Goal: Share content: Share content

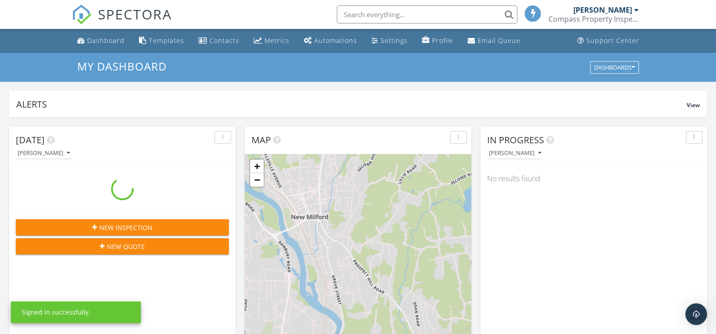
scroll to position [836, 730]
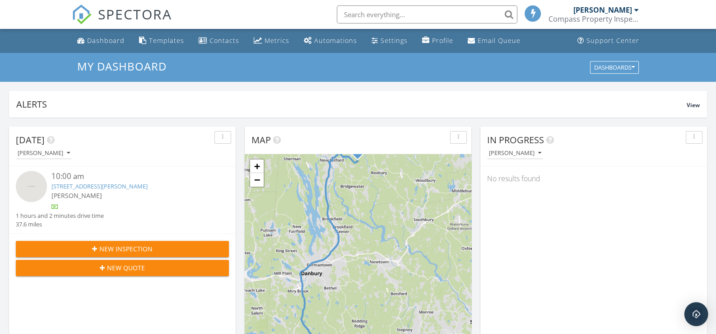
click at [697, 314] on img "Open Intercom Messenger" at bounding box center [697, 314] width 12 height 12
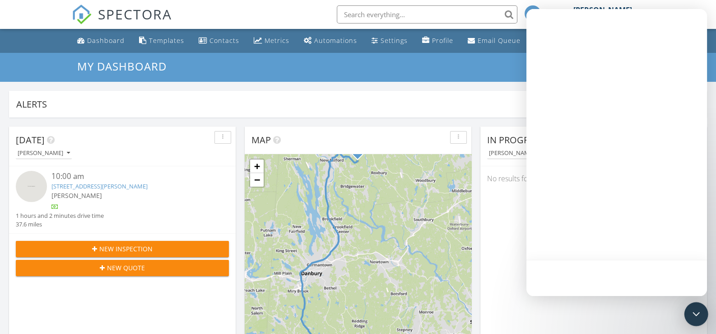
scroll to position [0, 0]
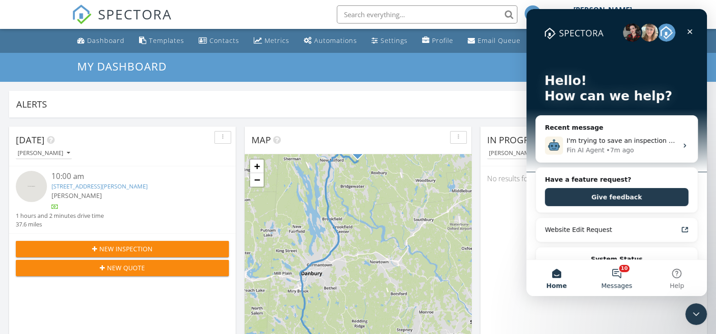
click at [617, 277] on button "10 Messages" at bounding box center [617, 278] width 60 height 36
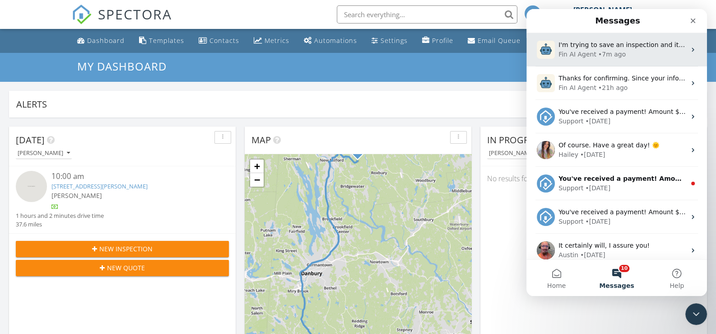
click at [583, 50] on div "Fin AI Agent" at bounding box center [578, 54] width 38 height 9
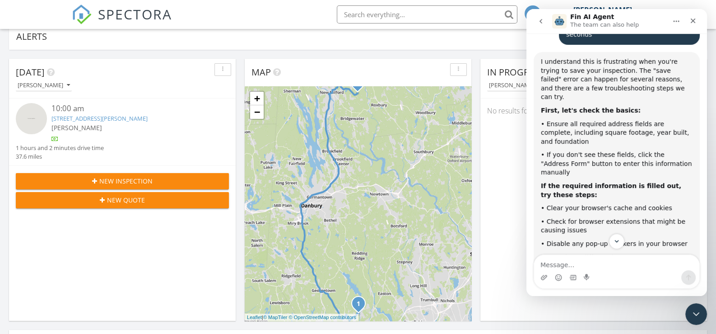
scroll to position [45, 0]
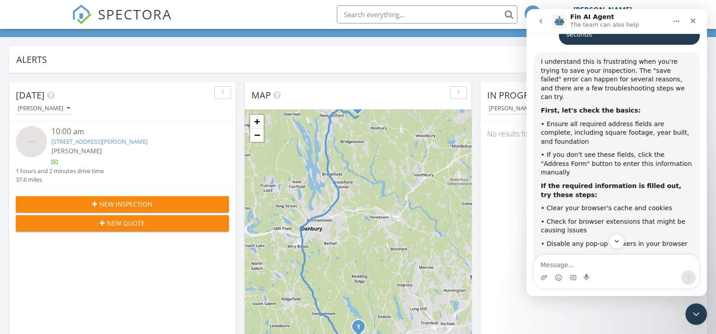
click at [499, 198] on div "In Progress Thomas J. Allen No results found" at bounding box center [594, 213] width 227 height 262
click at [690, 309] on icon "Close Intercom Messenger" at bounding box center [695, 312] width 11 height 11
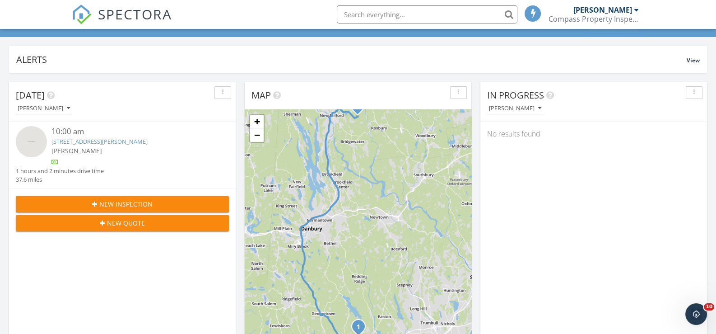
scroll to position [438, 0]
click at [67, 139] on link "[STREET_ADDRESS][PERSON_NAME]" at bounding box center [99, 141] width 96 height 8
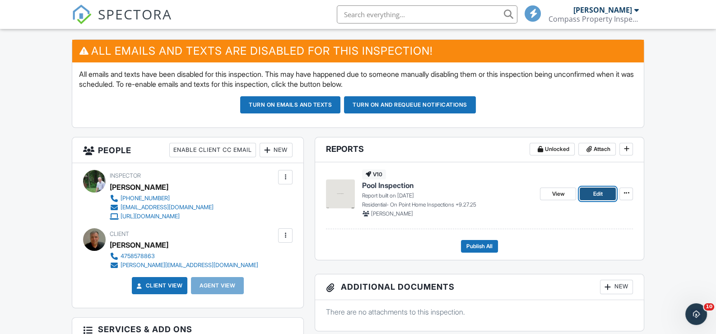
click at [598, 192] on span "Edit" at bounding box center [598, 193] width 9 height 9
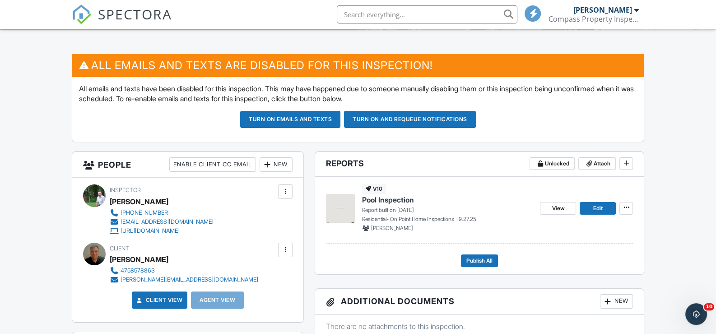
scroll to position [180, 0]
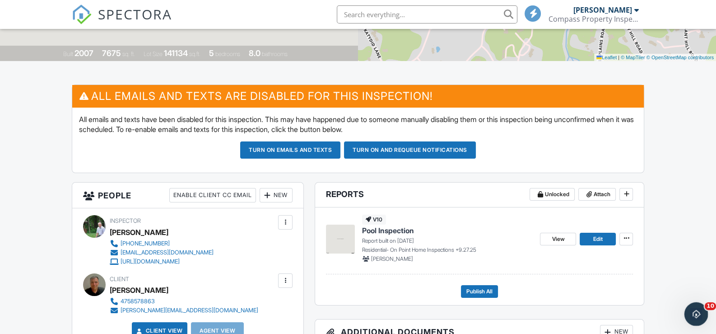
click at [692, 313] on icon "Open Intercom Messenger" at bounding box center [695, 312] width 15 height 15
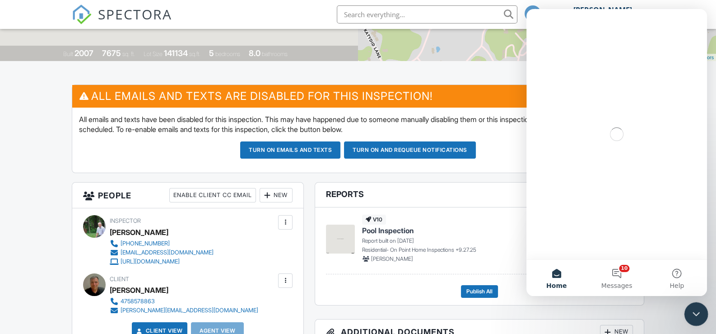
scroll to position [0, 0]
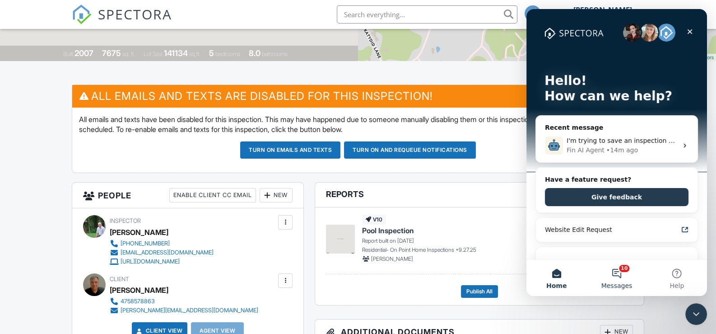
click at [617, 278] on button "10 Messages" at bounding box center [617, 278] width 60 height 36
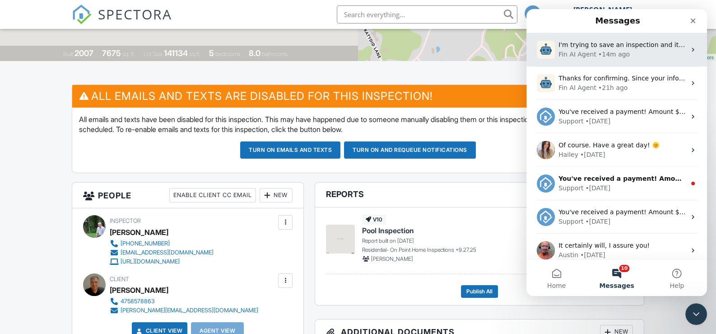
click at [579, 47] on span "I'm trying to save an inspection and it says save failed. try again in 30 secon…" at bounding box center [684, 44] width 251 height 7
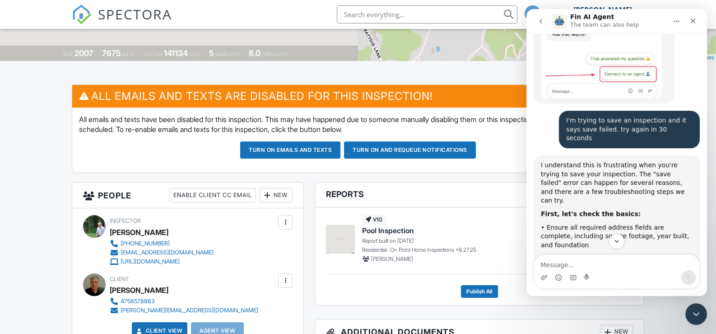
scroll to position [167, 0]
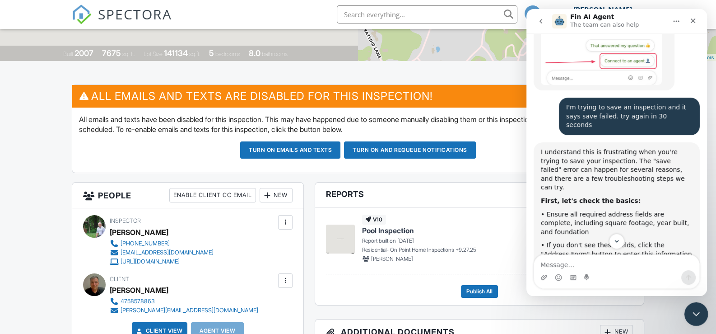
click at [695, 312] on icon "Close Intercom Messenger" at bounding box center [695, 312] width 11 height 11
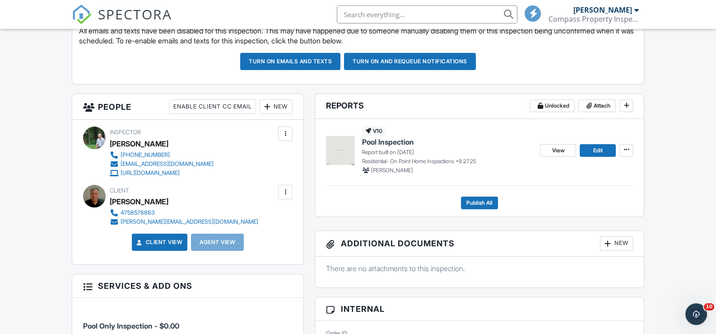
scroll to position [271, 0]
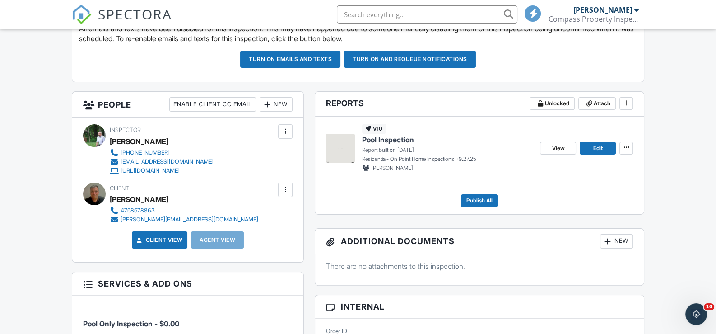
click at [284, 187] on div at bounding box center [285, 189] width 9 height 9
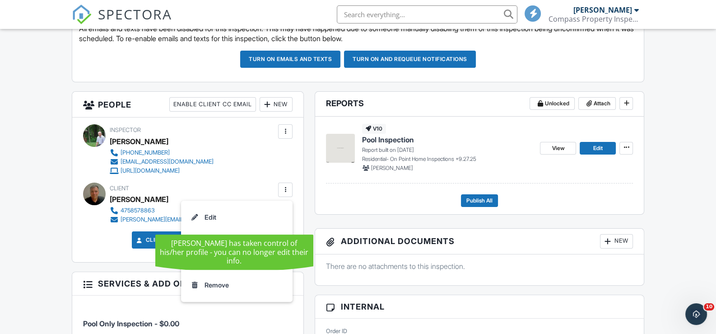
click at [217, 214] on li "Edit" at bounding box center [237, 217] width 101 height 23
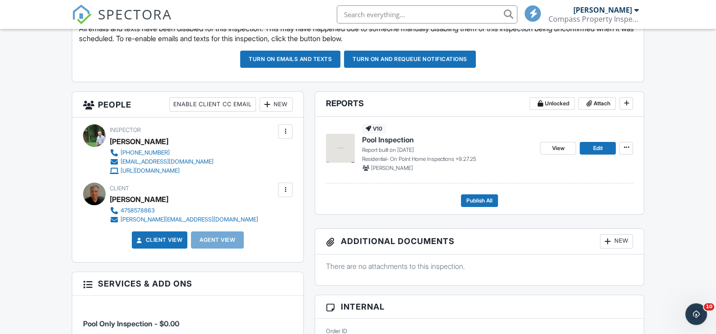
click at [286, 189] on div at bounding box center [285, 189] width 9 height 9
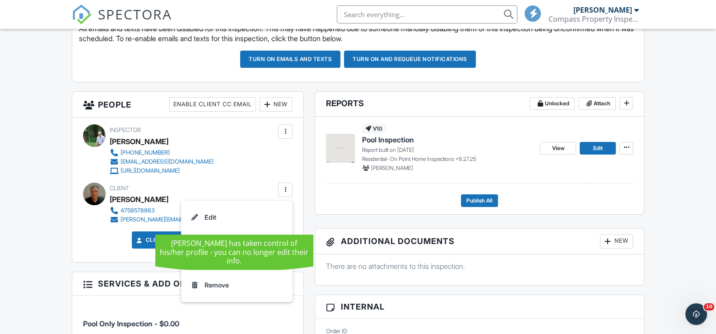
click at [224, 214] on li "Edit" at bounding box center [237, 217] width 101 height 23
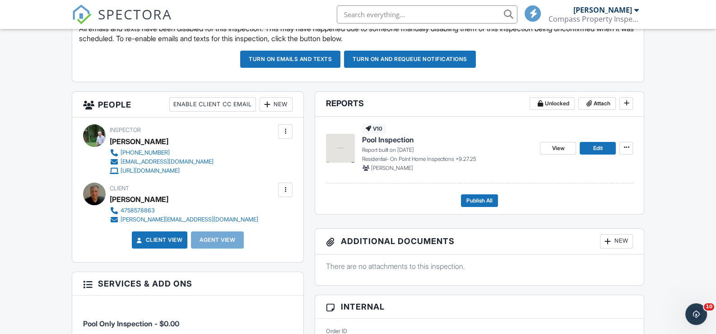
click at [286, 186] on div at bounding box center [285, 189] width 9 height 9
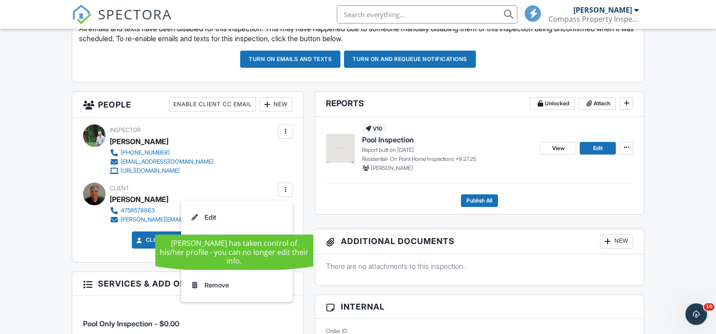
click at [210, 217] on li "Edit" at bounding box center [237, 217] width 101 height 23
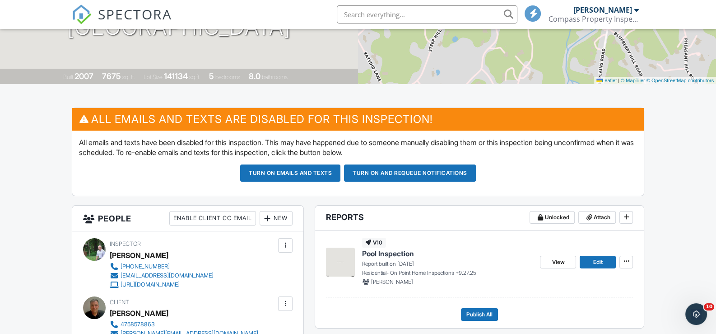
scroll to position [225, 0]
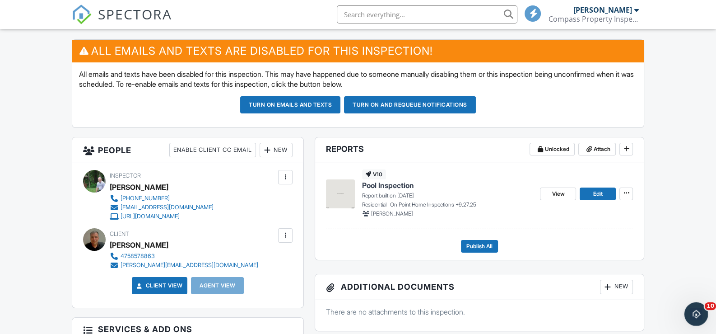
click at [692, 310] on icon "Open Intercom Messenger" at bounding box center [695, 312] width 15 height 15
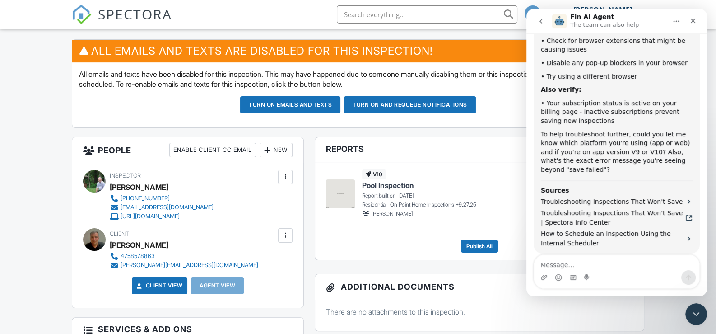
drag, startPoint x: 692, startPoint y: 19, endPoint x: 1208, endPoint y: 29, distance: 515.5
click at [692, 19] on icon "Close" at bounding box center [693, 20] width 7 height 7
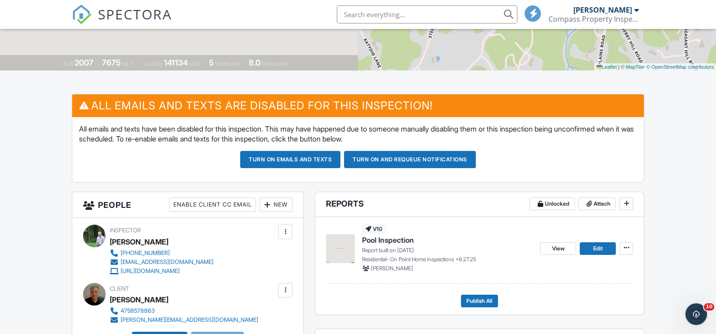
scroll to position [0, 0]
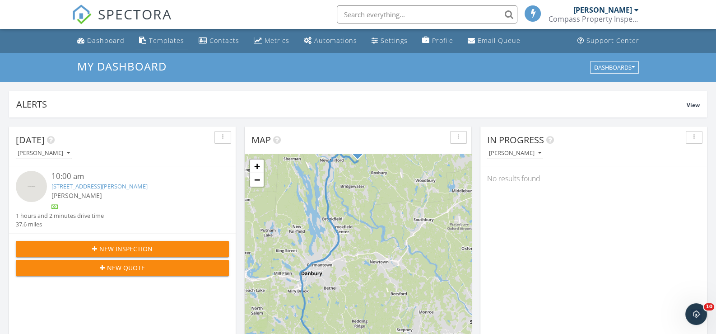
click at [164, 37] on div "Templates" at bounding box center [166, 40] width 35 height 9
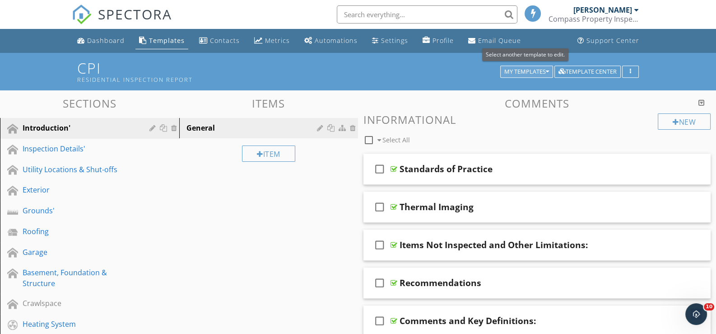
click at [547, 70] on icon "button" at bounding box center [547, 72] width 3 height 6
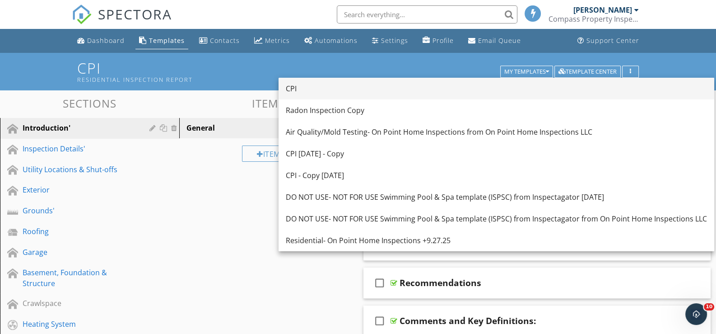
click at [309, 89] on div "CPI" at bounding box center [496, 88] width 421 height 11
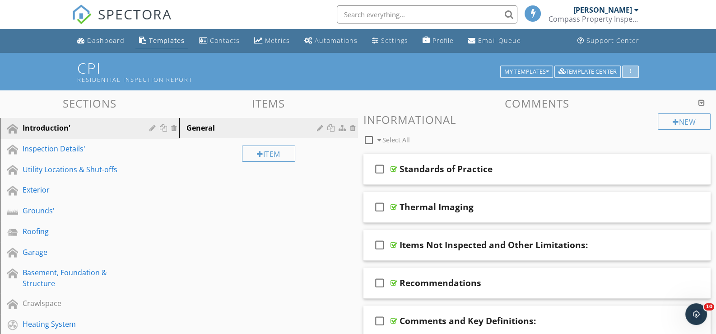
click at [632, 69] on div "button" at bounding box center [631, 72] width 9 height 6
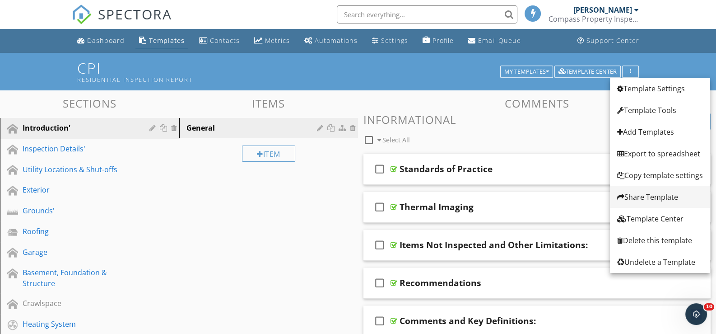
click at [639, 195] on div "Share Template" at bounding box center [660, 197] width 86 height 11
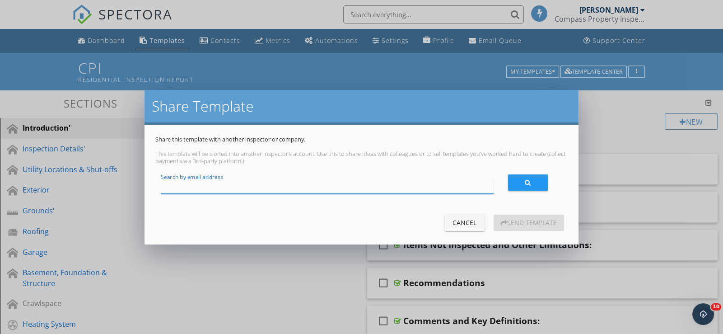
click at [215, 183] on input "Search by email address" at bounding box center [327, 186] width 332 height 15
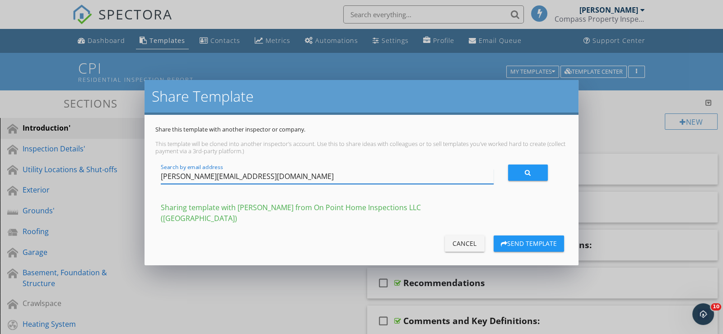
type input "[PERSON_NAME][EMAIL_ADDRESS][DOMAIN_NAME]"
click at [528, 239] on div "Send Template" at bounding box center [529, 243] width 56 height 9
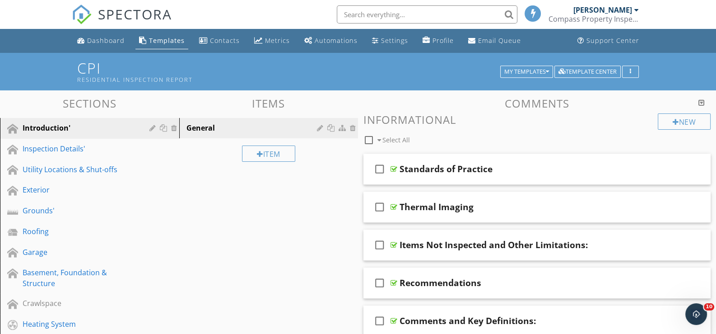
click at [636, 7] on div at bounding box center [636, 9] width 5 height 7
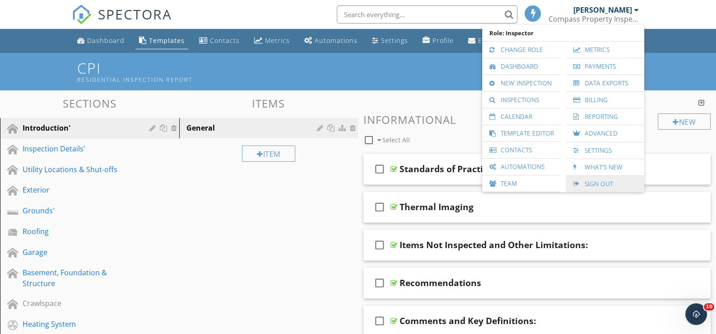
click at [605, 180] on link "Sign Out" at bounding box center [605, 184] width 69 height 16
